Goal: Task Accomplishment & Management: Manage account settings

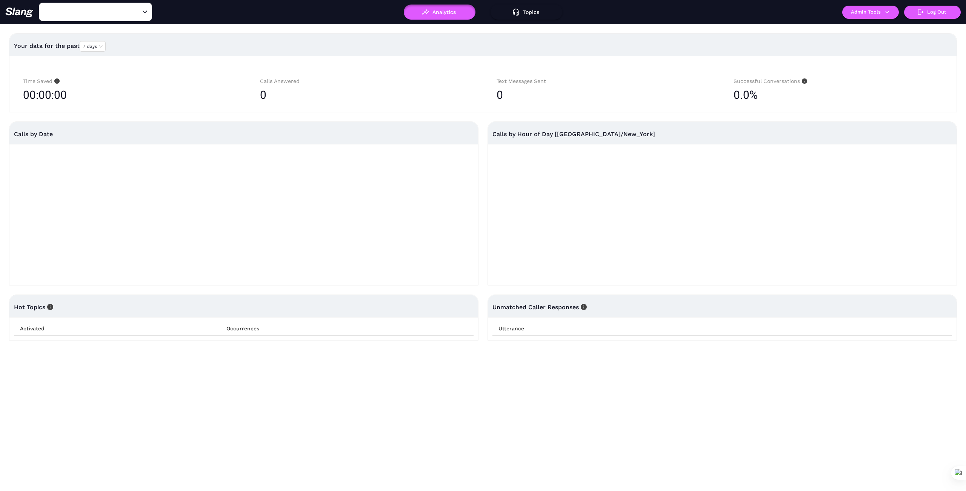
type input "1776"
click at [134, 12] on icon "Clear" at bounding box center [136, 12] width 8 height 8
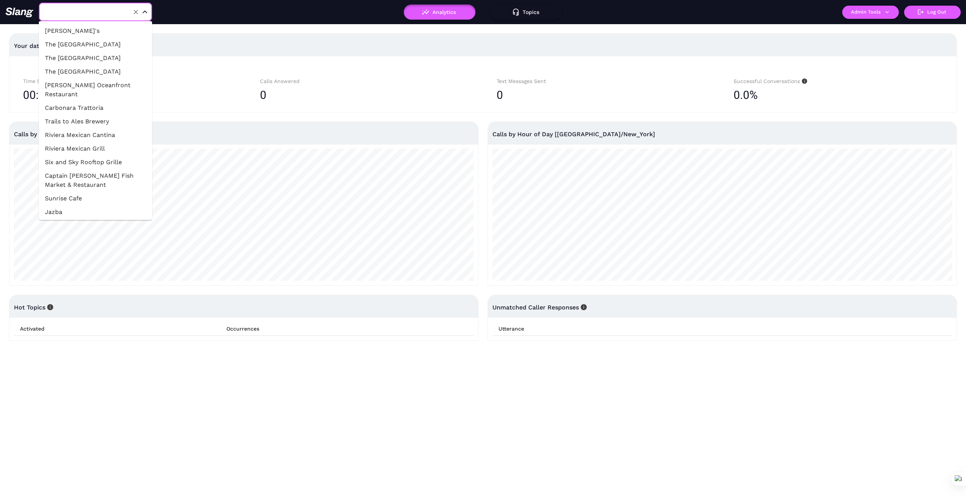
click at [102, 8] on input "text" at bounding box center [83, 12] width 83 height 12
type input "1"
type input "Song"
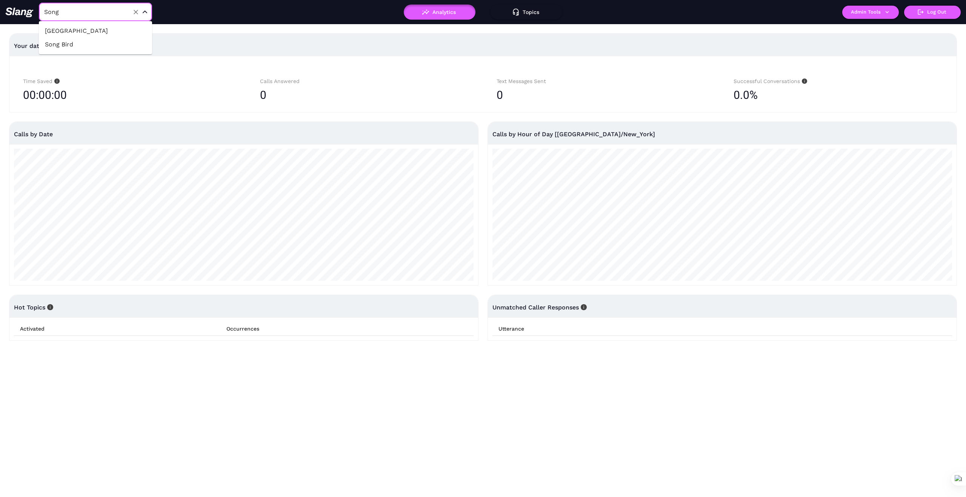
click at [70, 46] on li "Song Bird" at bounding box center [95, 45] width 113 height 14
type input "Song Bird"
click at [886, 16] on button "Admin Tools" at bounding box center [870, 12] width 57 height 13
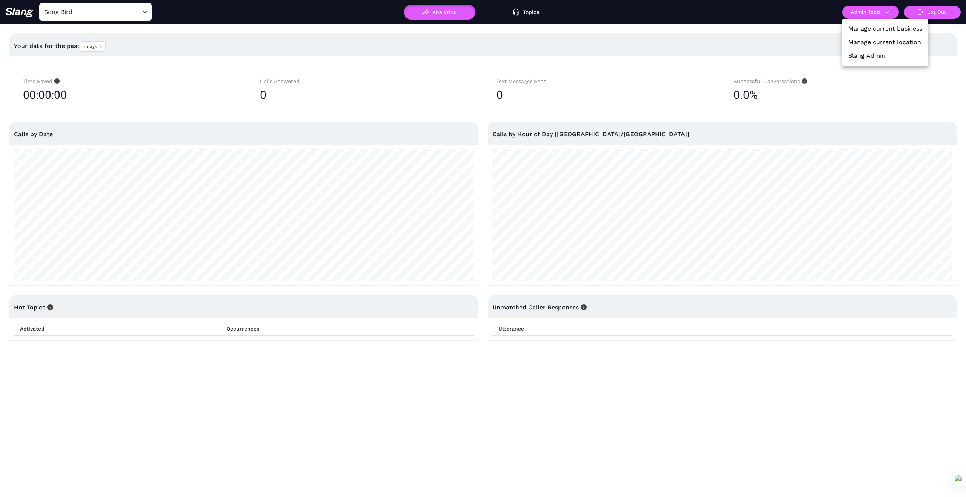
click at [885, 26] on link "Manage current business" at bounding box center [885, 28] width 74 height 9
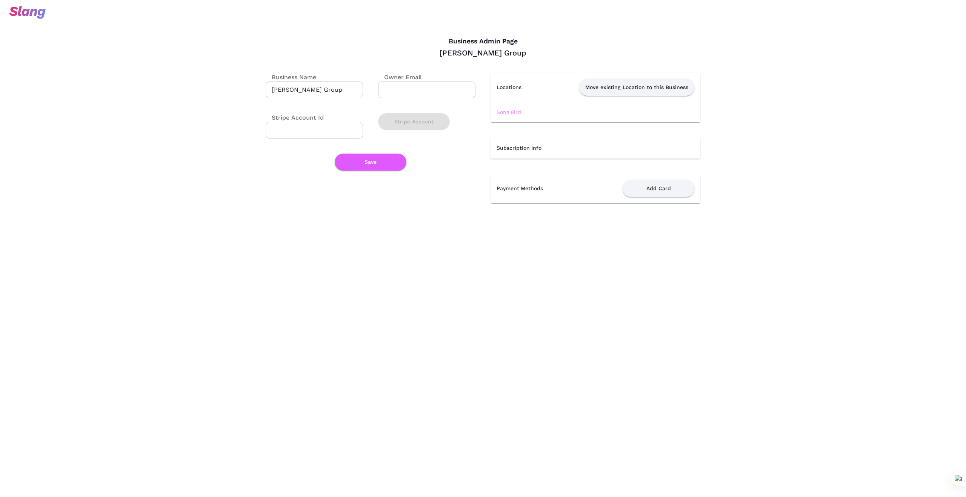
click at [509, 111] on link "Song Bird" at bounding box center [509, 112] width 25 height 6
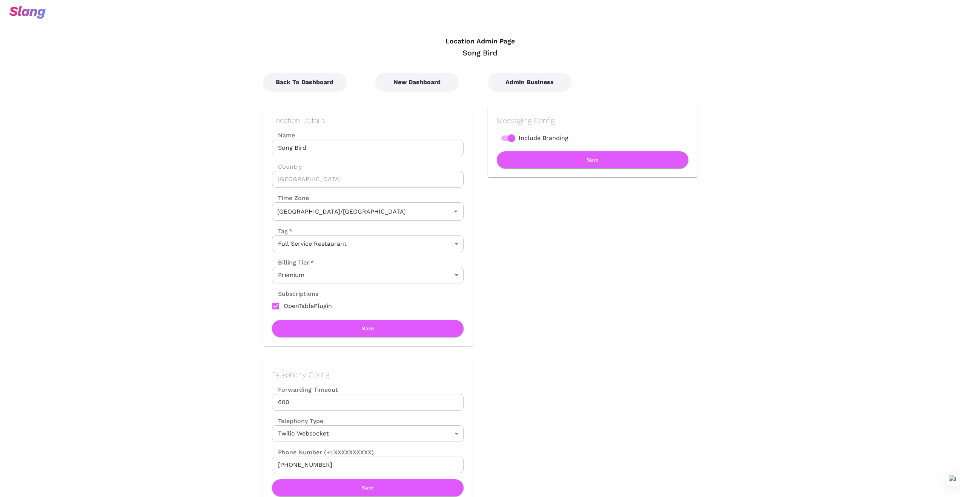
type input "Australian EDT ([GEOGRAPHIC_DATA])"
